Goal: Task Accomplishment & Management: Manage account settings

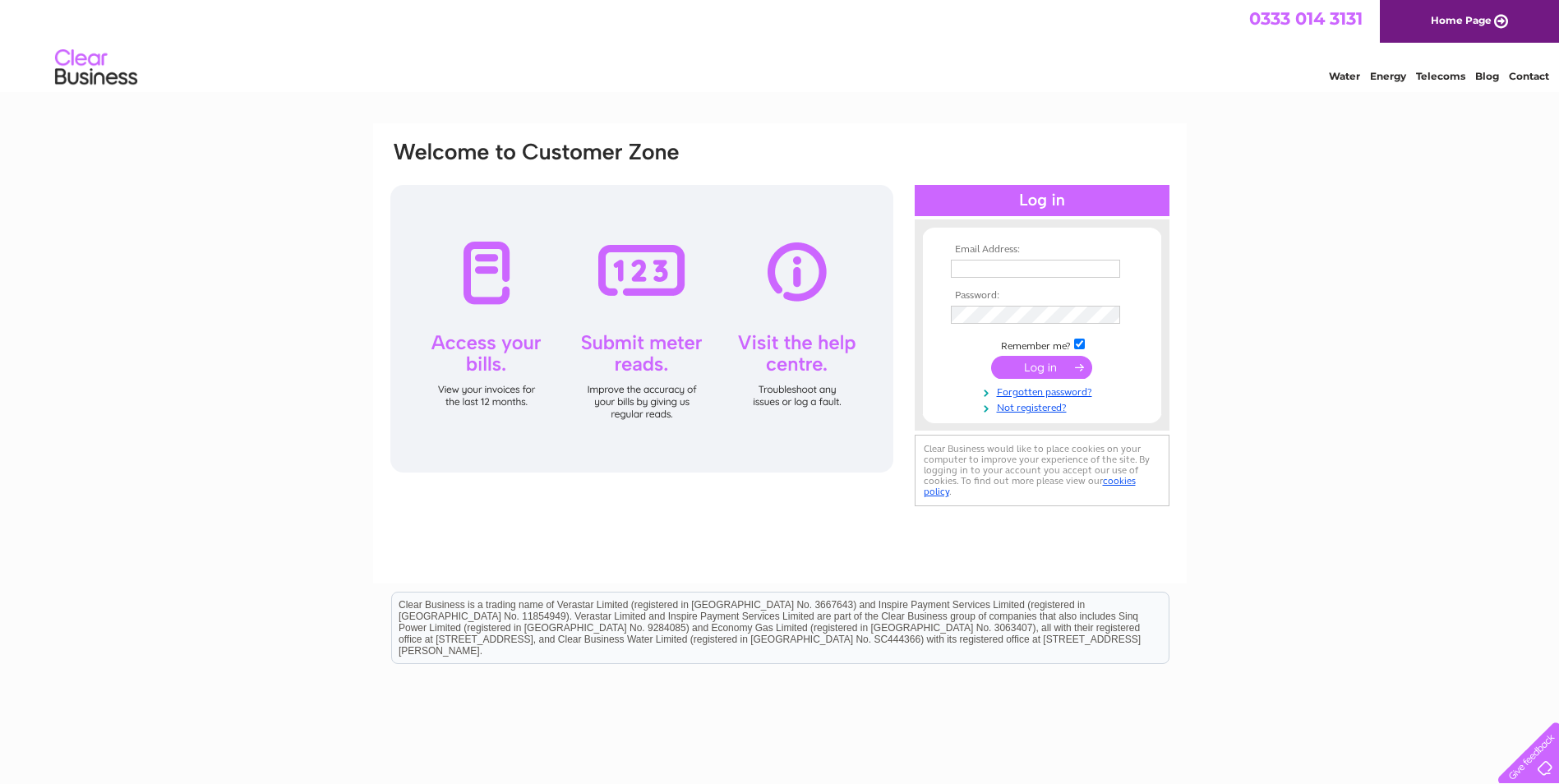
click at [743, 264] on input "text" at bounding box center [1035, 269] width 169 height 18
click at [743, 265] on input "text" at bounding box center [1035, 270] width 171 height 20
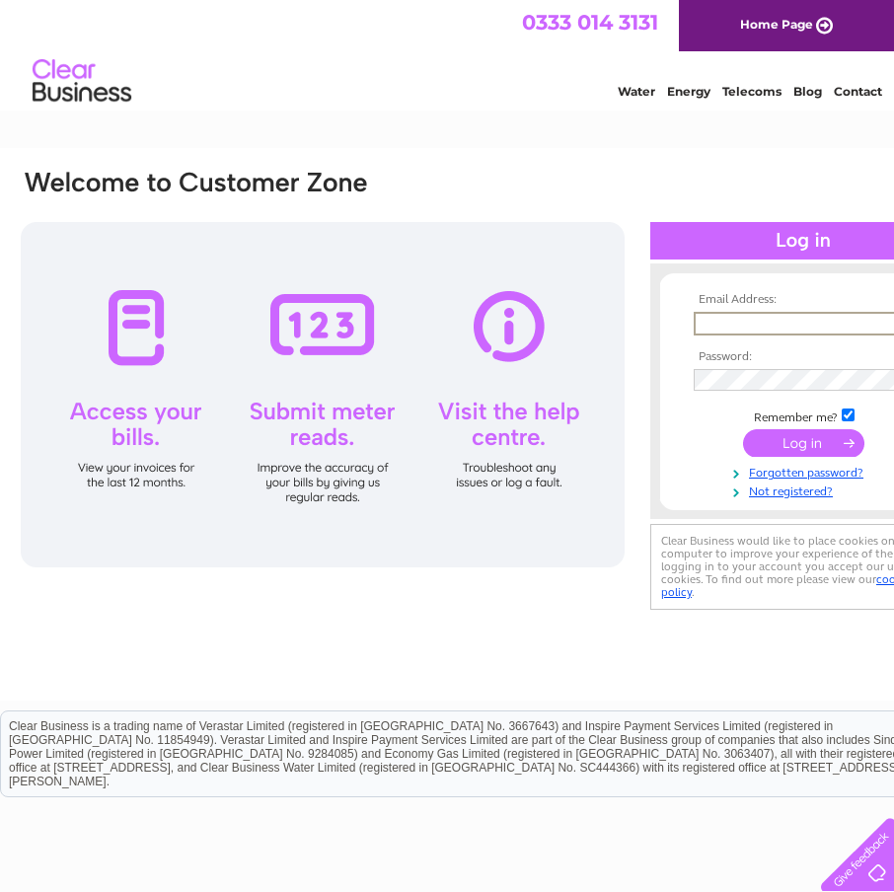
click at [790, 324] on input "text" at bounding box center [796, 324] width 205 height 24
type input "accounts@remacservices.com"
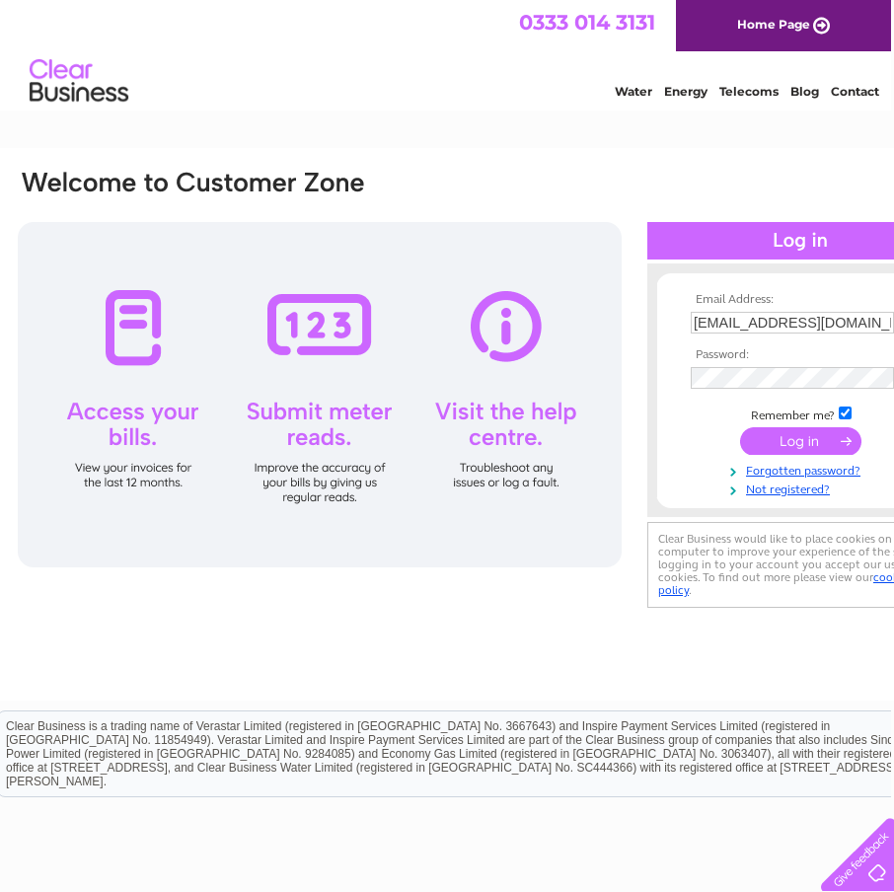
click at [796, 454] on input "submit" at bounding box center [800, 441] width 121 height 28
click at [803, 447] on input "submit" at bounding box center [800, 441] width 121 height 28
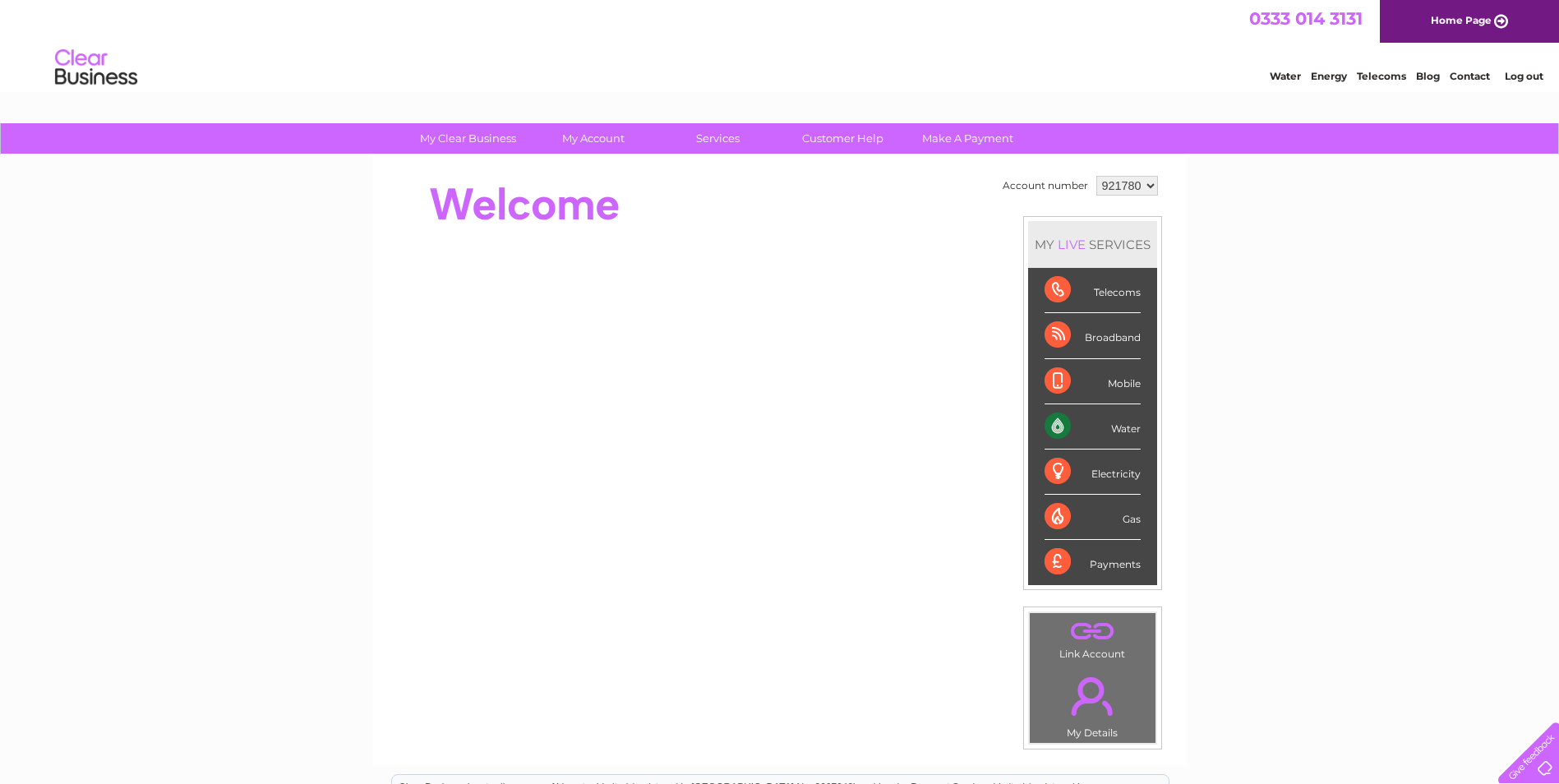
click at [743, 419] on div "Water" at bounding box center [1093, 427] width 97 height 45
click at [743, 432] on div "Water" at bounding box center [1093, 427] width 97 height 45
click at [743, 428] on div "Water" at bounding box center [1093, 427] width 97 height 45
click at [743, 466] on div "My Clear Business Login Details My Details My Preferences Link Account My Accou…" at bounding box center [779, 585] width 1559 height 924
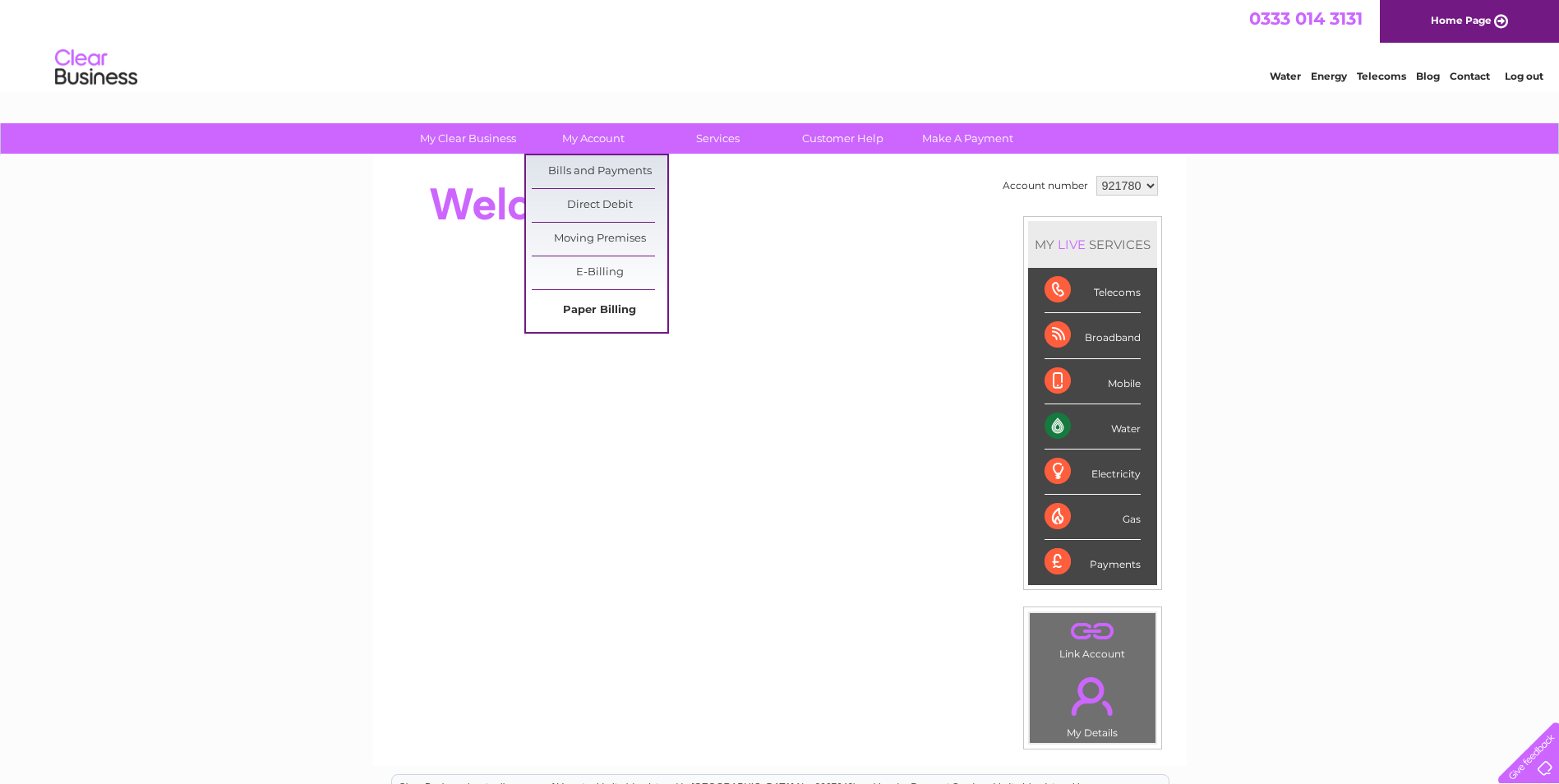
click at [587, 314] on link "Paper Billing" at bounding box center [599, 310] width 136 height 32
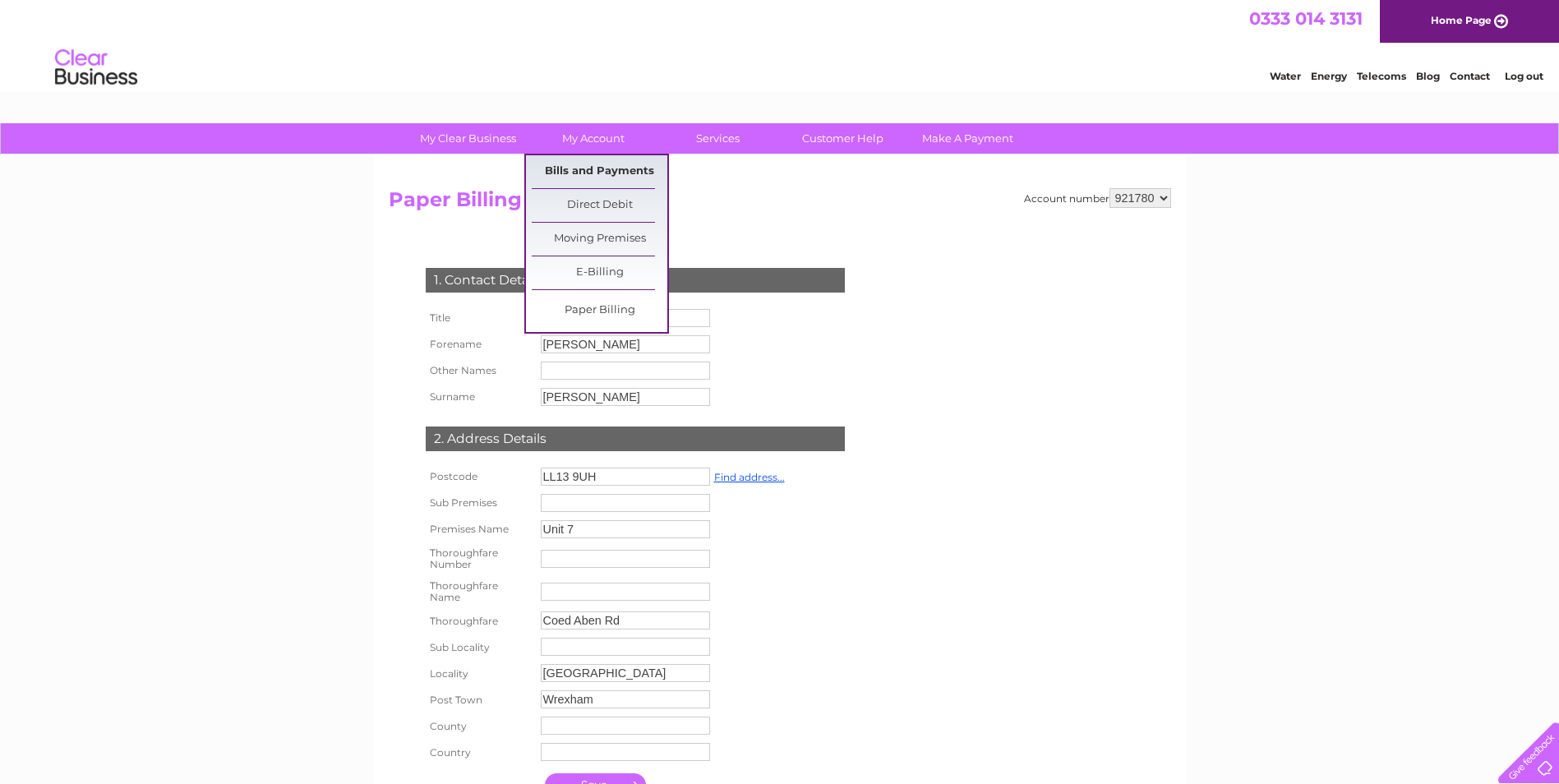
click at [623, 176] on link "Bills and Payments" at bounding box center [599, 171] width 136 height 32
click at [611, 171] on link "Bills and Payments" at bounding box center [599, 171] width 136 height 32
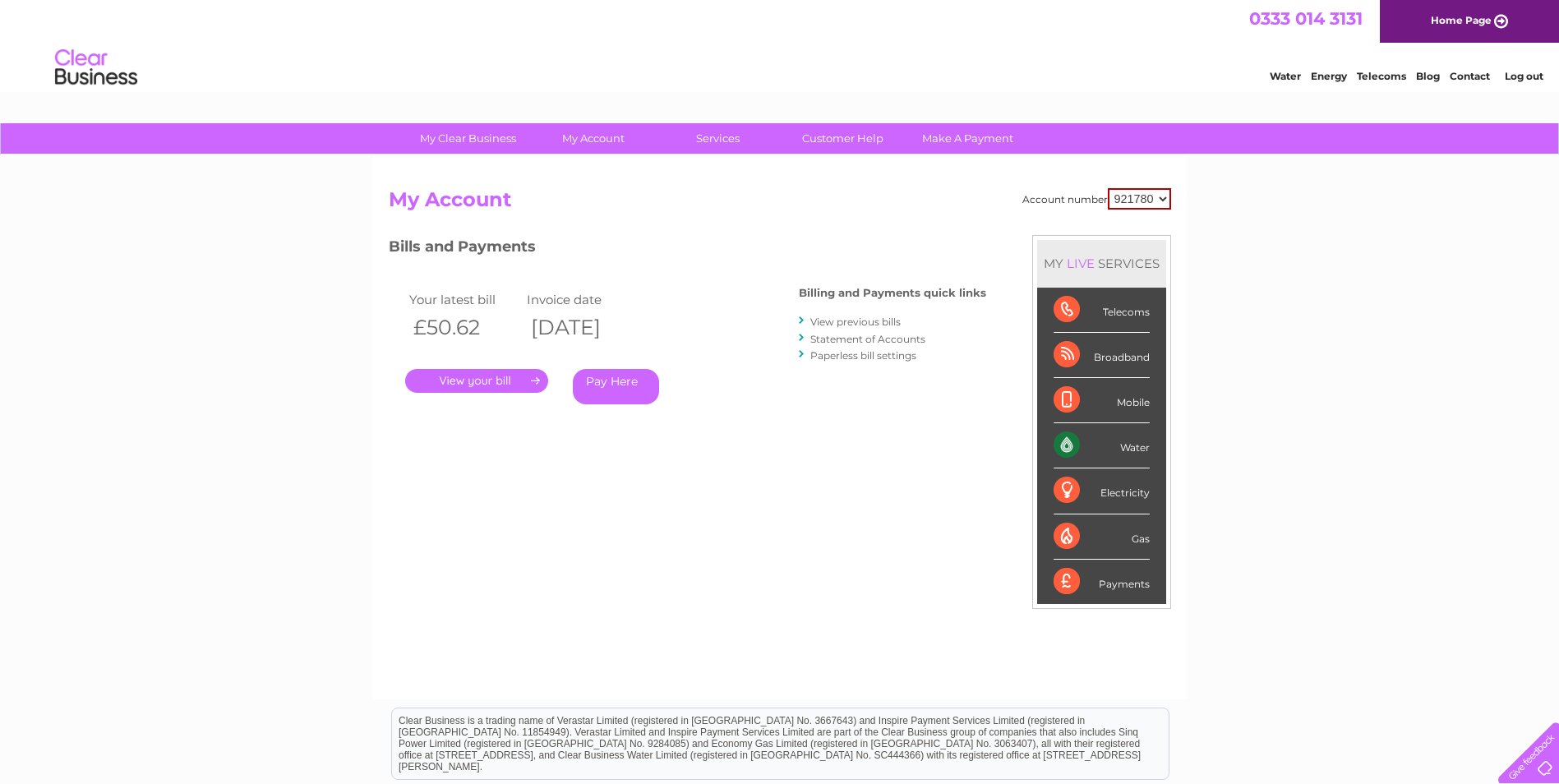
click at [454, 381] on link "." at bounding box center [477, 380] width 143 height 24
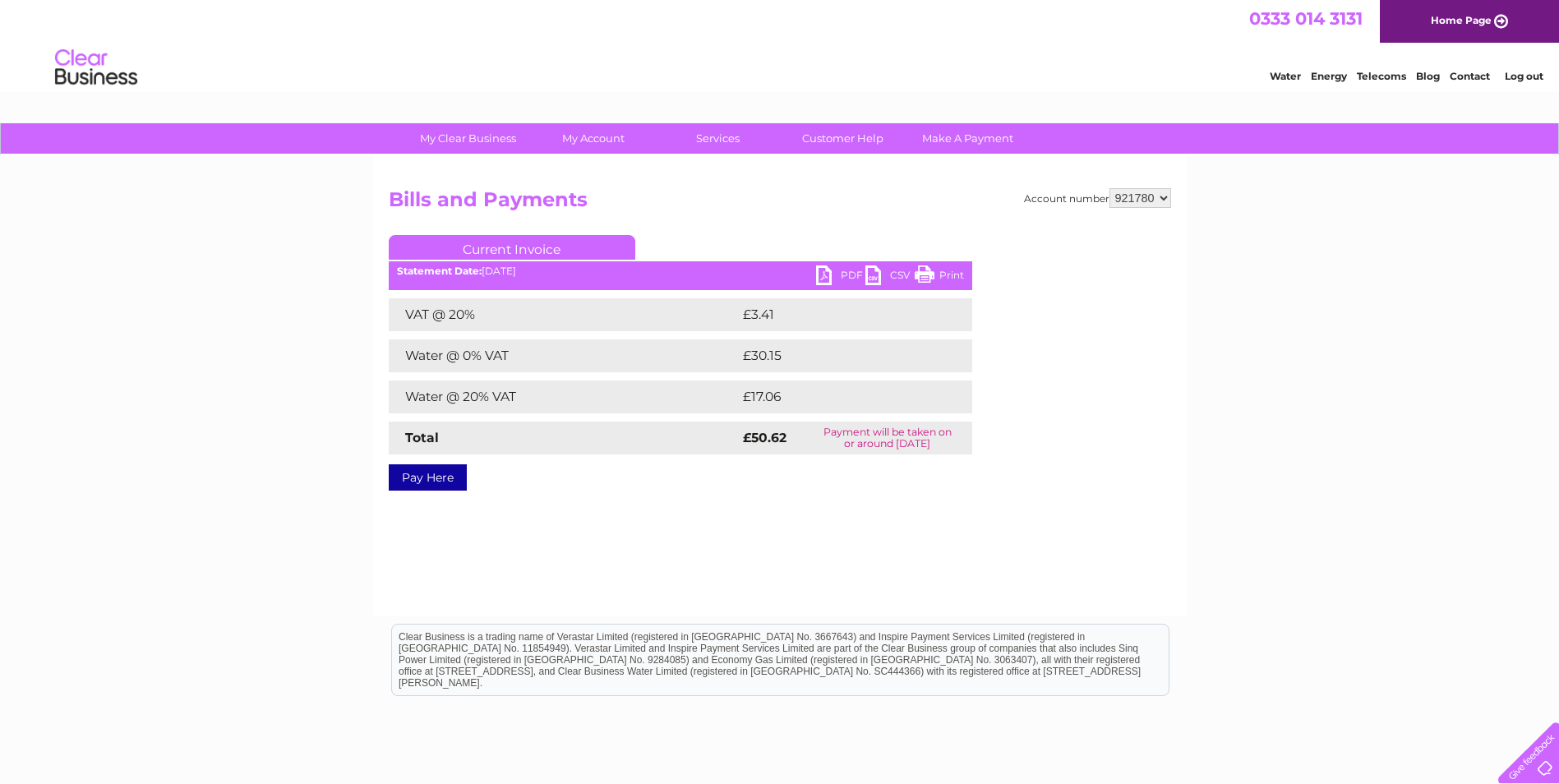
click at [835, 275] on link "PDF" at bounding box center [840, 277] width 49 height 24
